Goal: Transaction & Acquisition: Purchase product/service

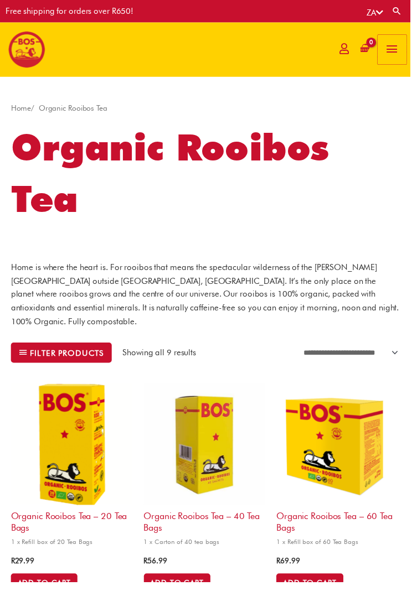
click at [400, 50] on span "button" at bounding box center [398, 50] width 15 height 30
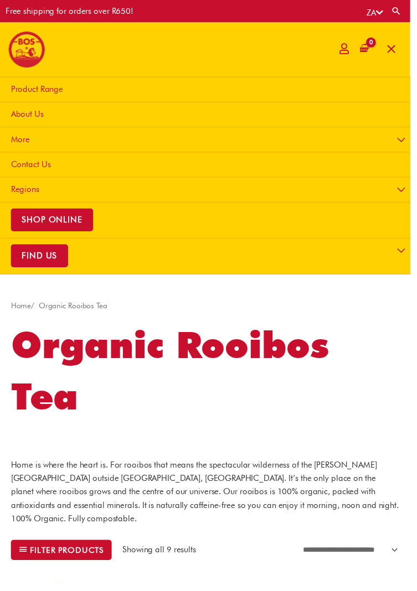
click at [374, 87] on link "Product Range" at bounding box center [210, 91] width 427 height 25
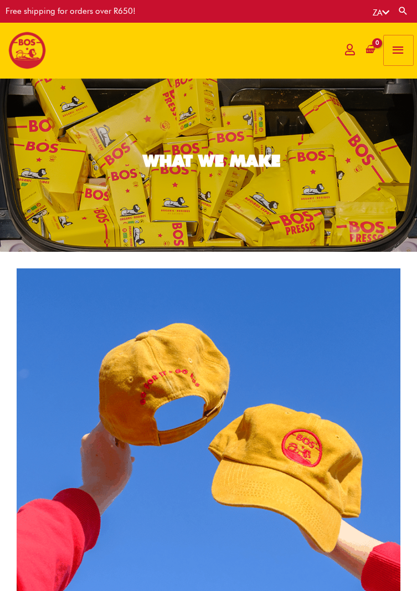
click at [402, 53] on span "button" at bounding box center [398, 50] width 15 height 30
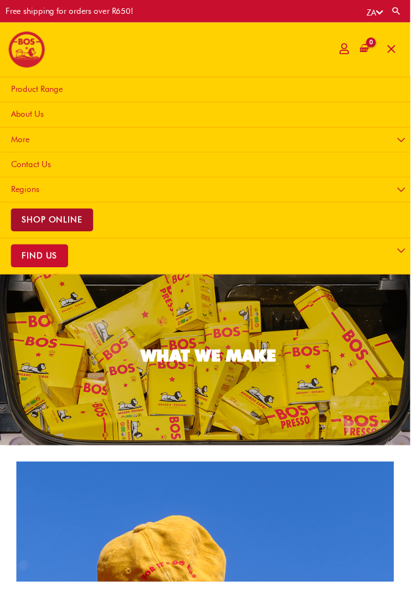
click at [65, 219] on span "SHOP ONLINE" at bounding box center [53, 223] width 84 height 23
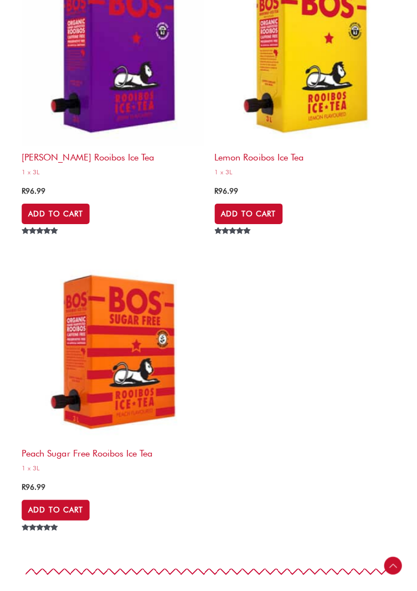
scroll to position [10033, 0]
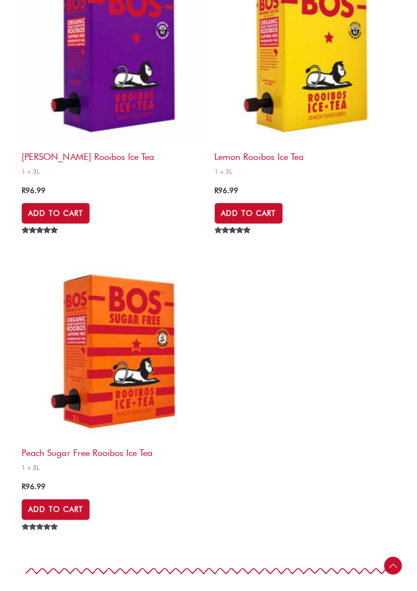
click at [127, 368] on img at bounding box center [112, 352] width 181 height 181
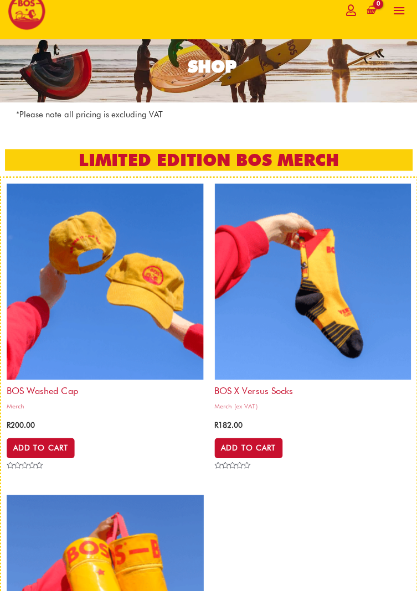
scroll to position [0, 0]
